Goal: Task Accomplishment & Management: Complete application form

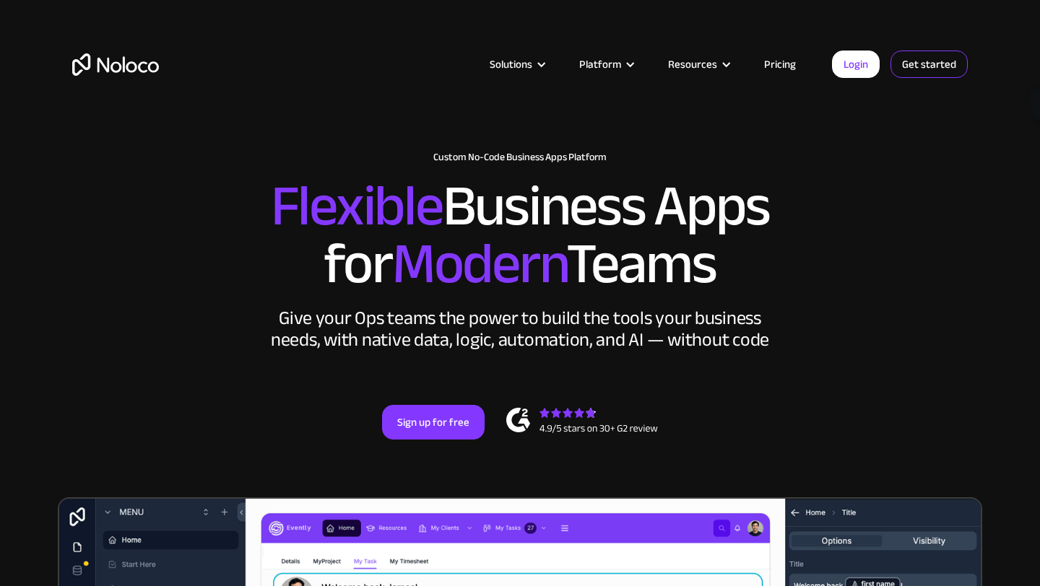
click at [896, 59] on link "Get started" at bounding box center [928, 64] width 77 height 27
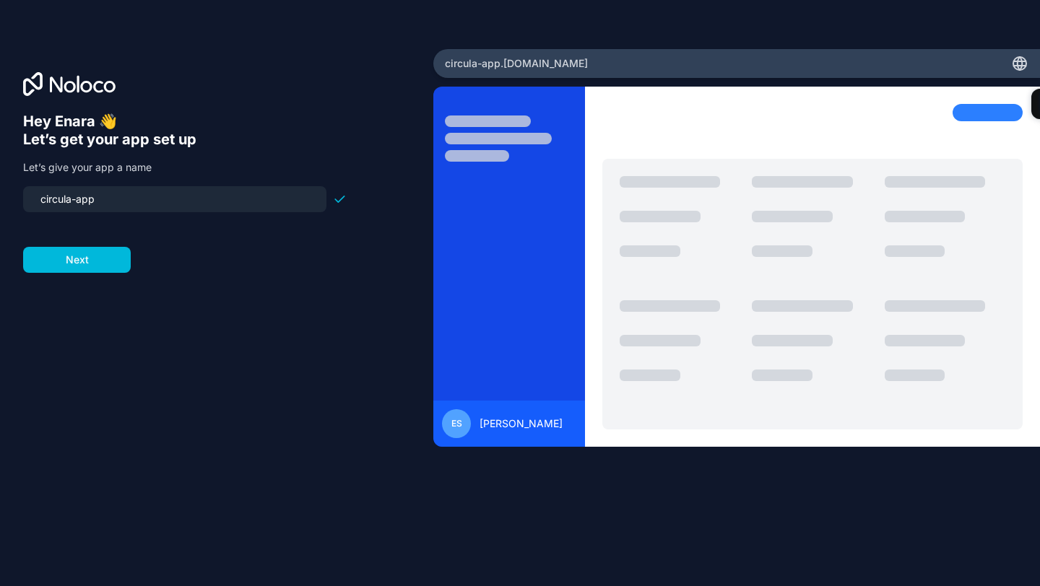
click at [497, 398] on div at bounding box center [509, 276] width 152 height 344
click at [79, 267] on button "Next" at bounding box center [77, 260] width 108 height 26
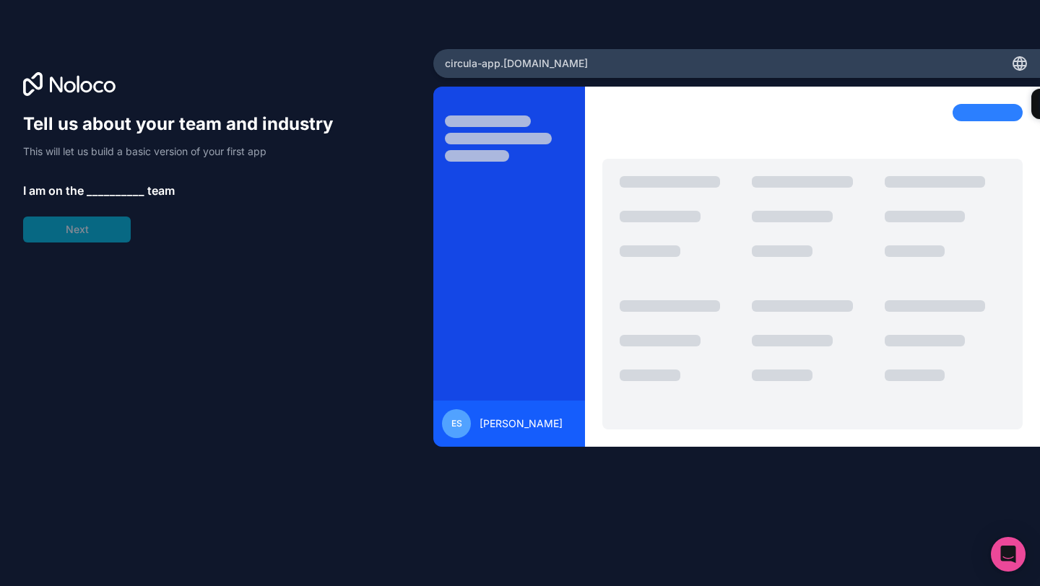
click at [103, 186] on span "__________" at bounding box center [116, 190] width 58 height 17
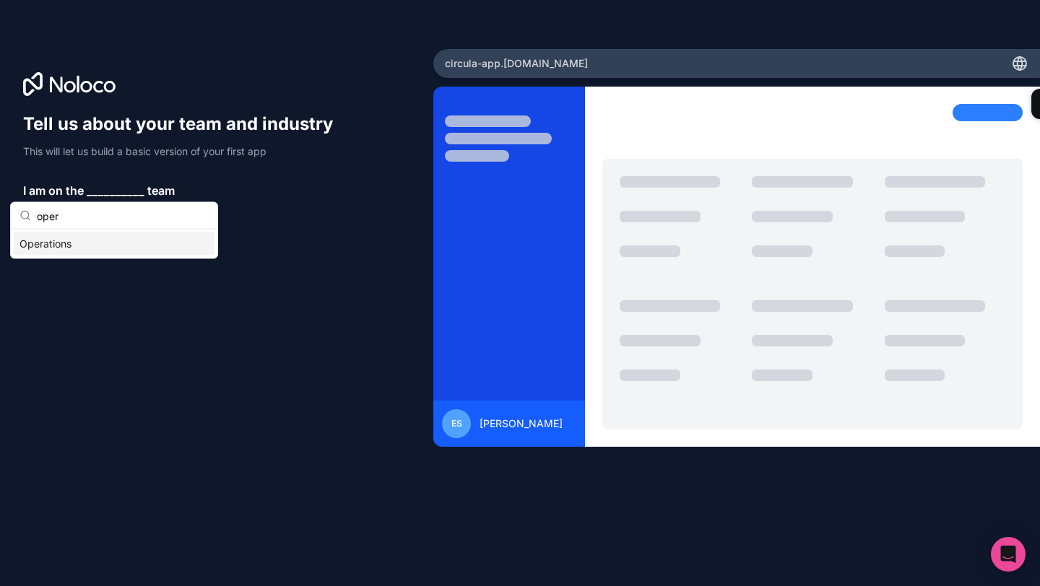
type input "oper"
click at [92, 247] on div "Operations" at bounding box center [114, 243] width 201 height 23
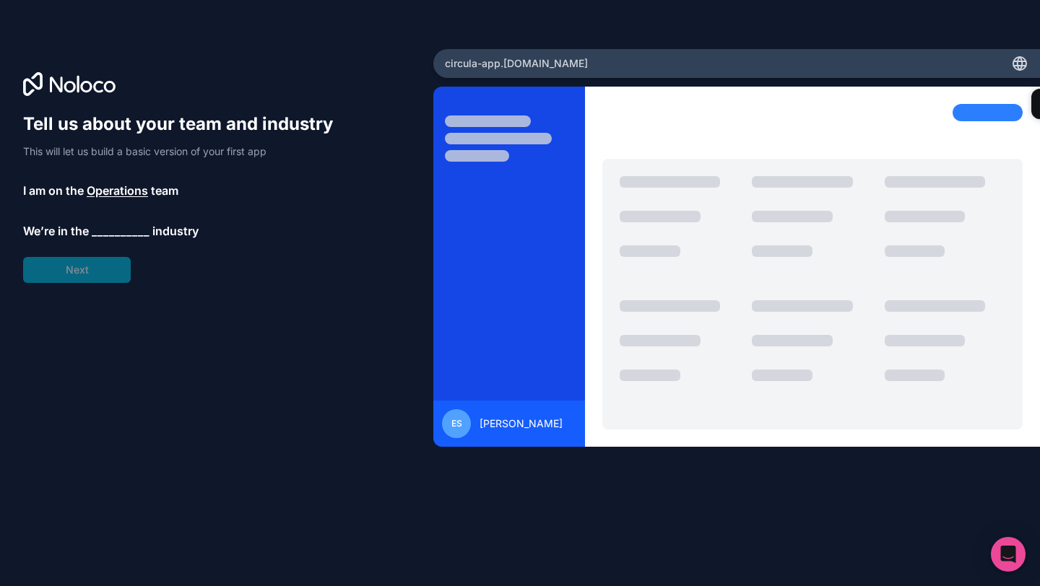
click at [90, 271] on div "Tell us about your team and industry This will let us build a basic version of …" at bounding box center [184, 198] width 323 height 170
click at [113, 232] on span "__________" at bounding box center [121, 230] width 58 height 17
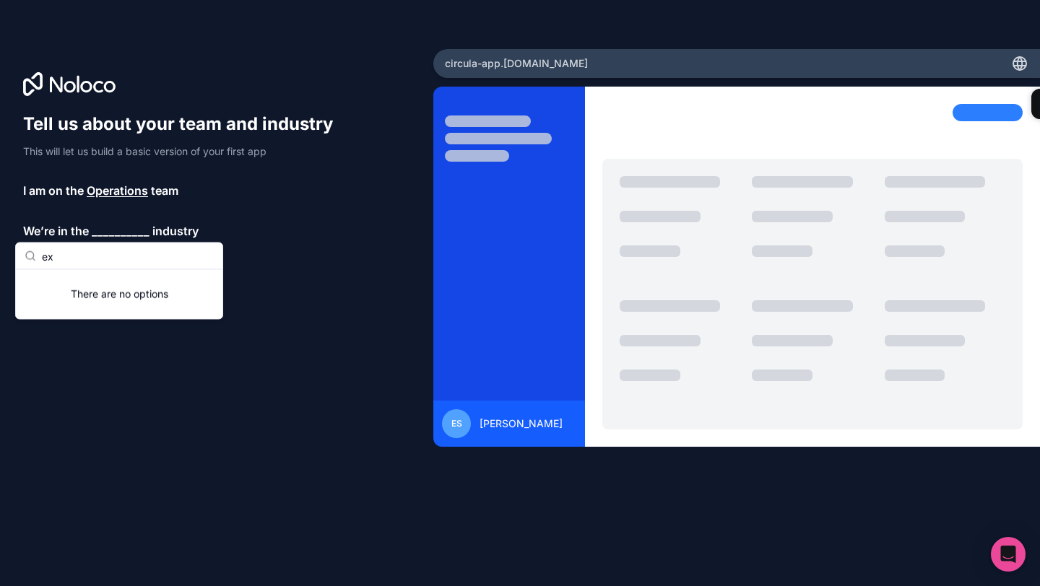
type input "e"
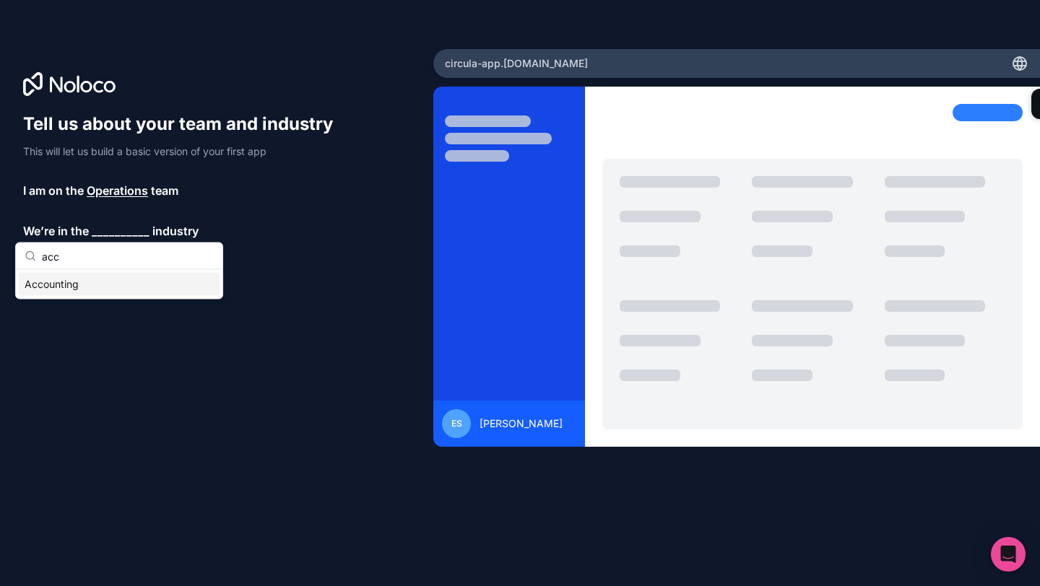
type input "acc"
click at [85, 281] on div "Accounting" at bounding box center [119, 284] width 201 height 23
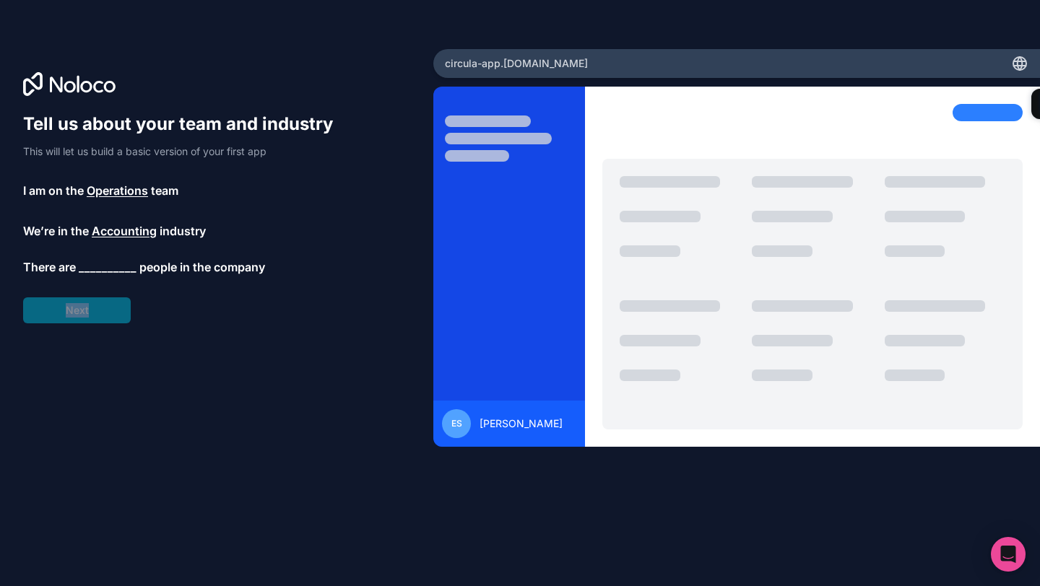
click at [86, 282] on div "Tell us about your team and industry This will let us build a basic version of …" at bounding box center [184, 218] width 323 height 211
click at [107, 273] on span "__________" at bounding box center [108, 271] width 58 height 17
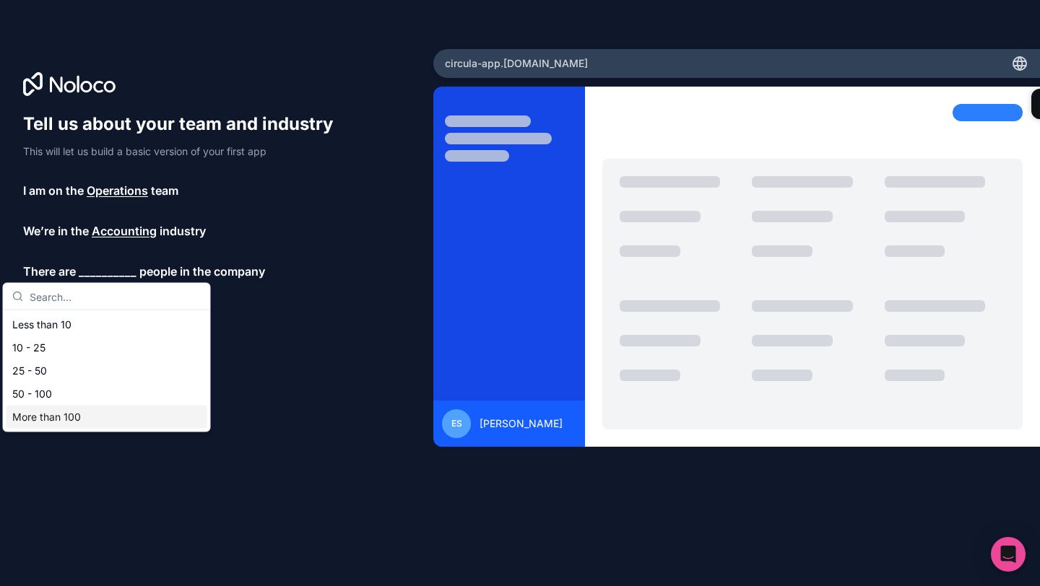
click at [105, 421] on div "More than 100" at bounding box center [106, 417] width 201 height 23
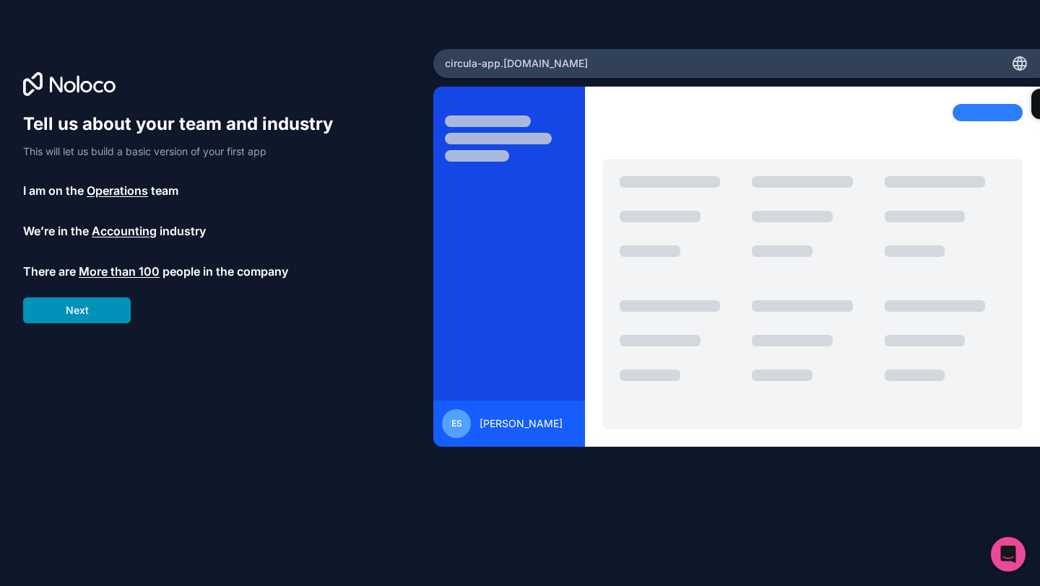
click at [106, 321] on button "Next" at bounding box center [77, 310] width 108 height 26
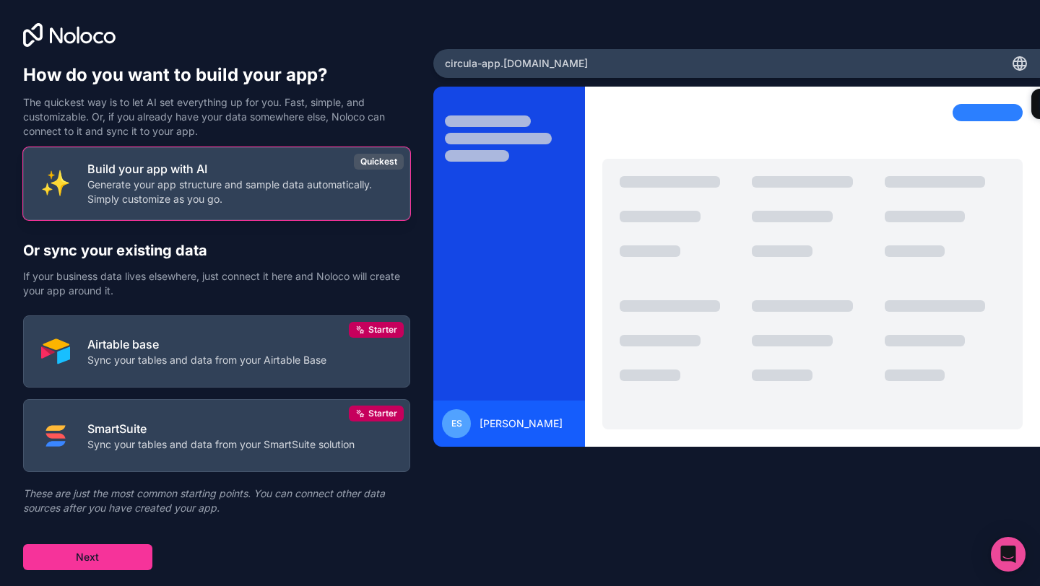
click at [196, 170] on p "Build your app with AI" at bounding box center [239, 168] width 305 height 17
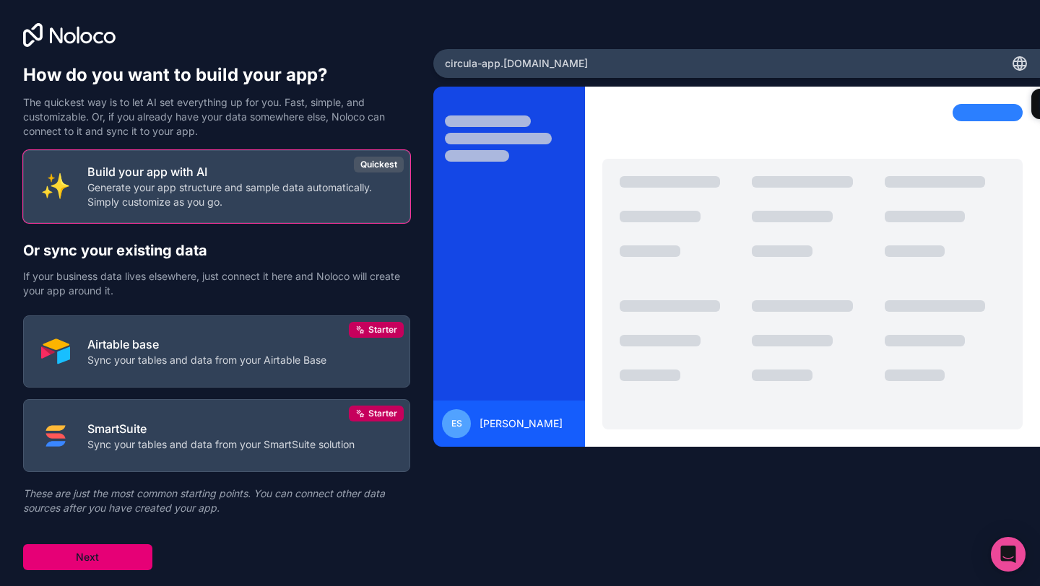
click at [66, 561] on button "Next" at bounding box center [87, 557] width 129 height 26
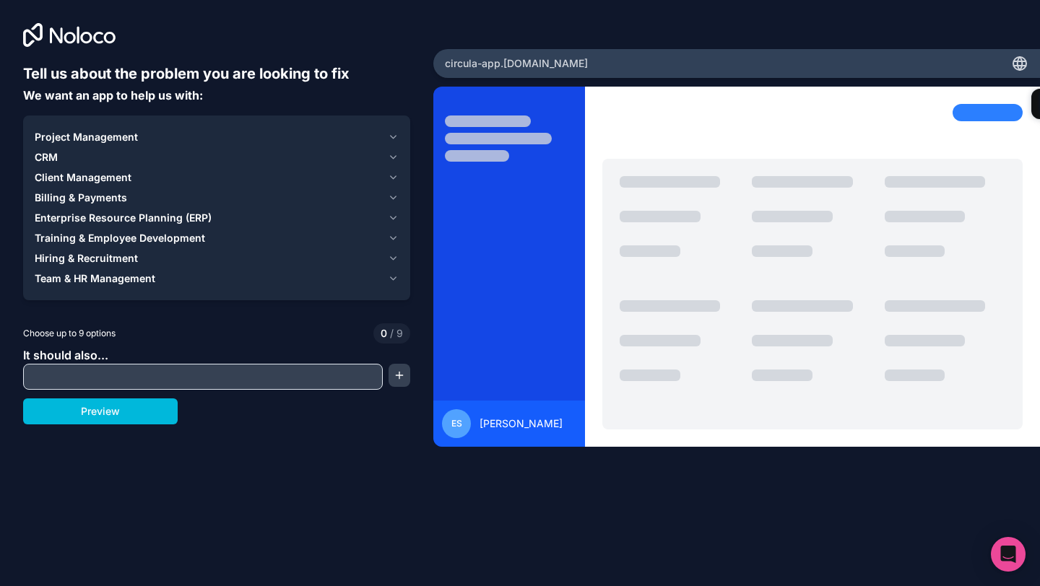
click at [138, 375] on input "text" at bounding box center [203, 377] width 352 height 20
click at [91, 142] on span "Project Management" at bounding box center [86, 137] width 103 height 14
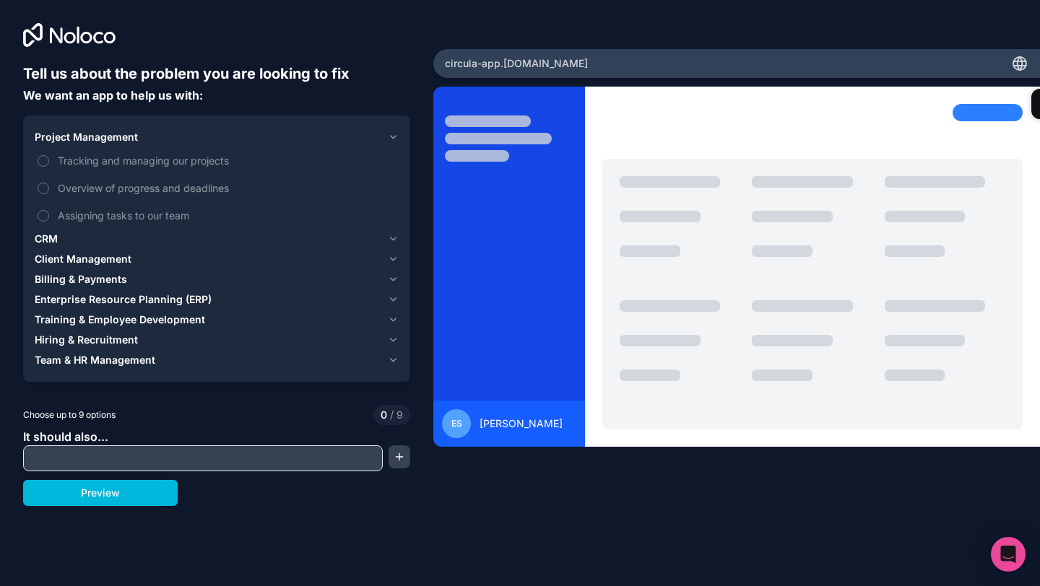
click at [92, 141] on span "Project Management" at bounding box center [86, 137] width 103 height 14
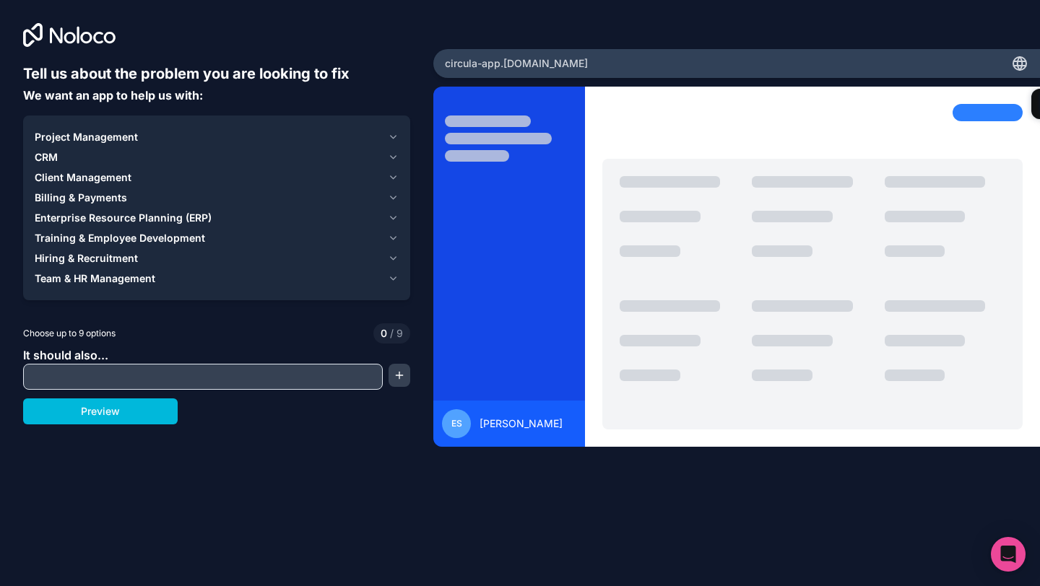
click at [108, 381] on input "text" at bounding box center [203, 377] width 352 height 20
click at [181, 390] on div "Tell us about the problem you are looking to fix We want an app to help us with…" at bounding box center [216, 265] width 387 height 402
click at [184, 372] on input "text" at bounding box center [203, 377] width 352 height 20
click at [401, 381] on button "button" at bounding box center [399, 375] width 22 height 23
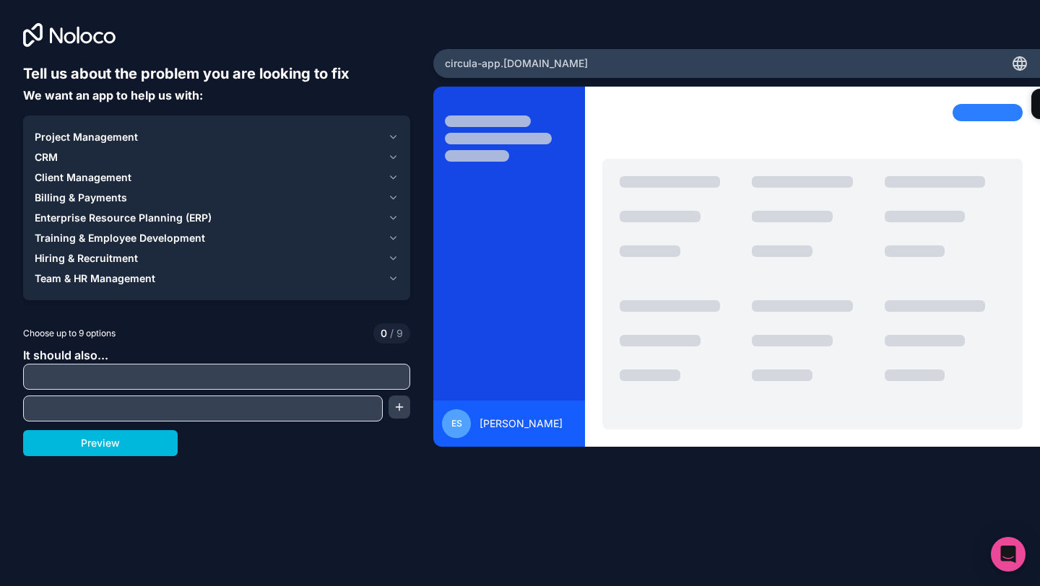
click at [395, 381] on input "text" at bounding box center [217, 377] width 380 height 20
click at [224, 390] on div "It should also..." at bounding box center [216, 384] width 387 height 75
click at [149, 440] on button "Preview" at bounding box center [100, 443] width 155 height 26
click at [230, 232] on div "Training & Employee Development" at bounding box center [208, 238] width 347 height 14
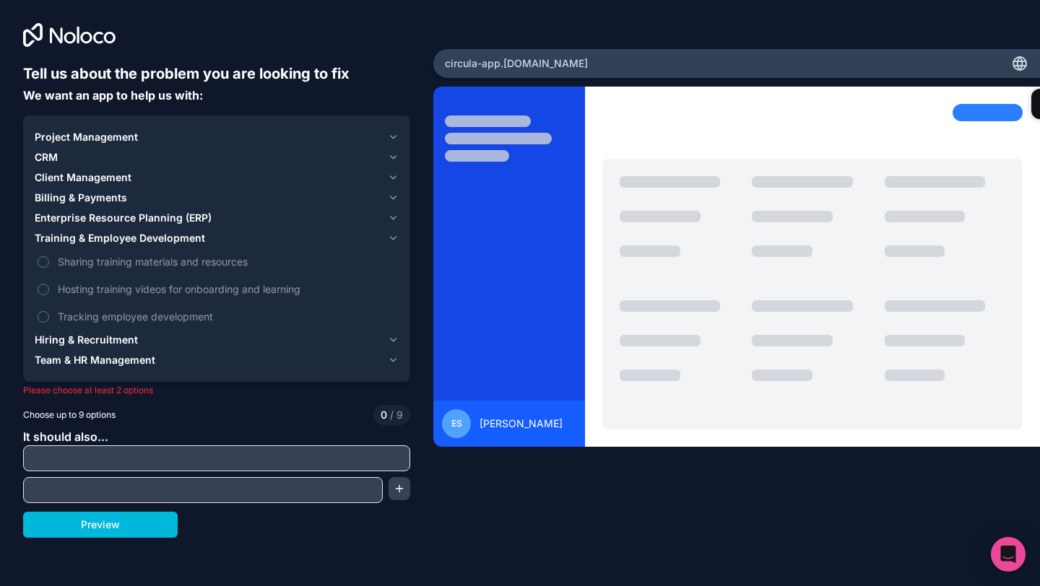
click at [231, 232] on div "Training & Employee Development" at bounding box center [208, 238] width 347 height 14
